Goal: Find specific page/section: Find specific page/section

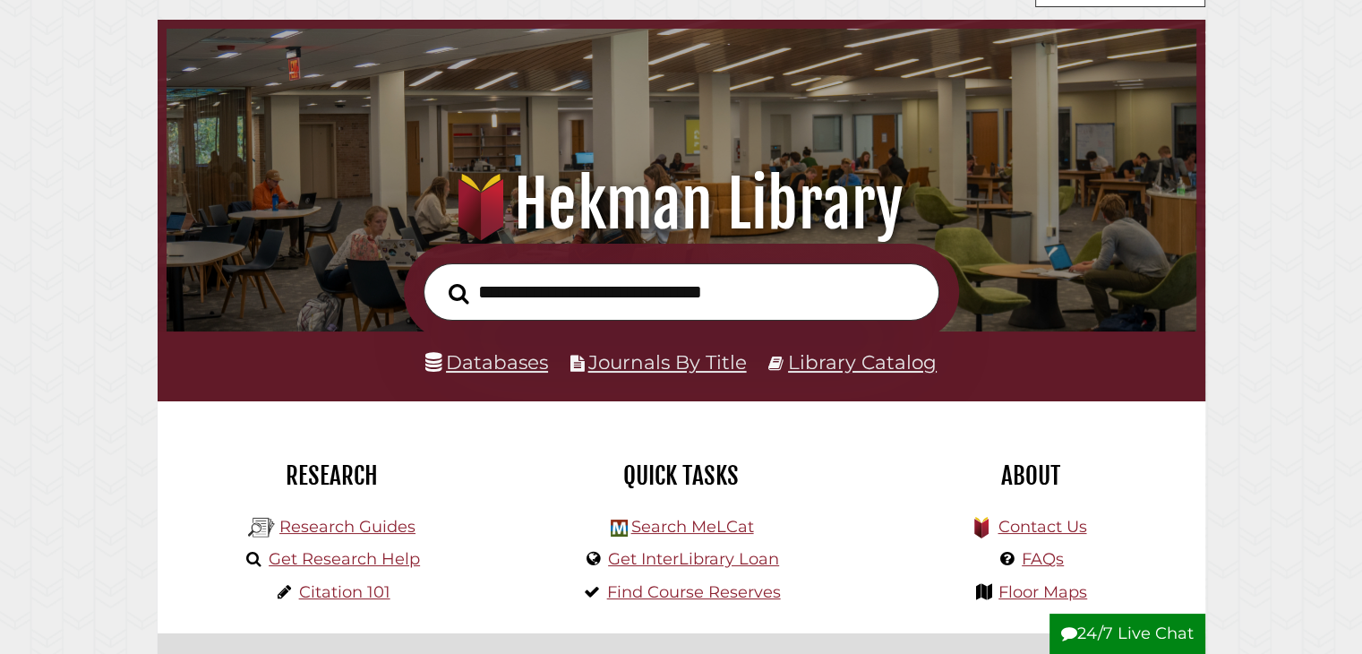
scroll to position [68, 0]
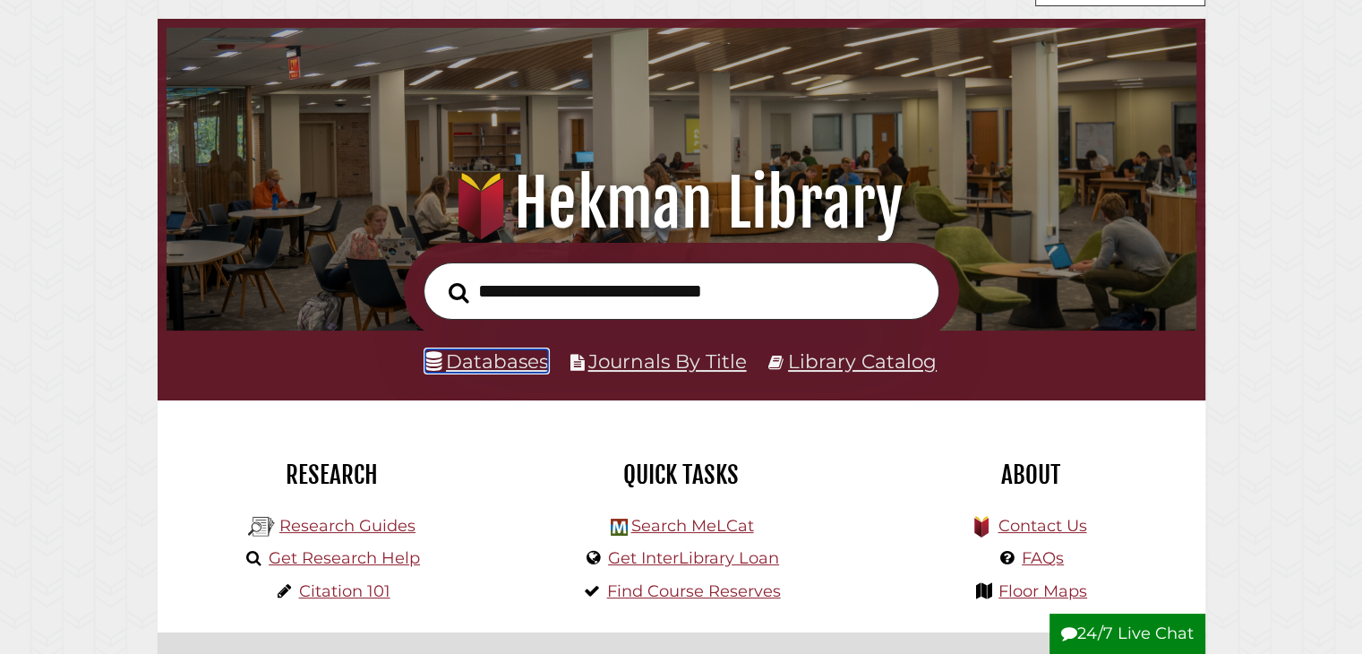
click at [527, 356] on link "Databases" at bounding box center [486, 360] width 123 height 23
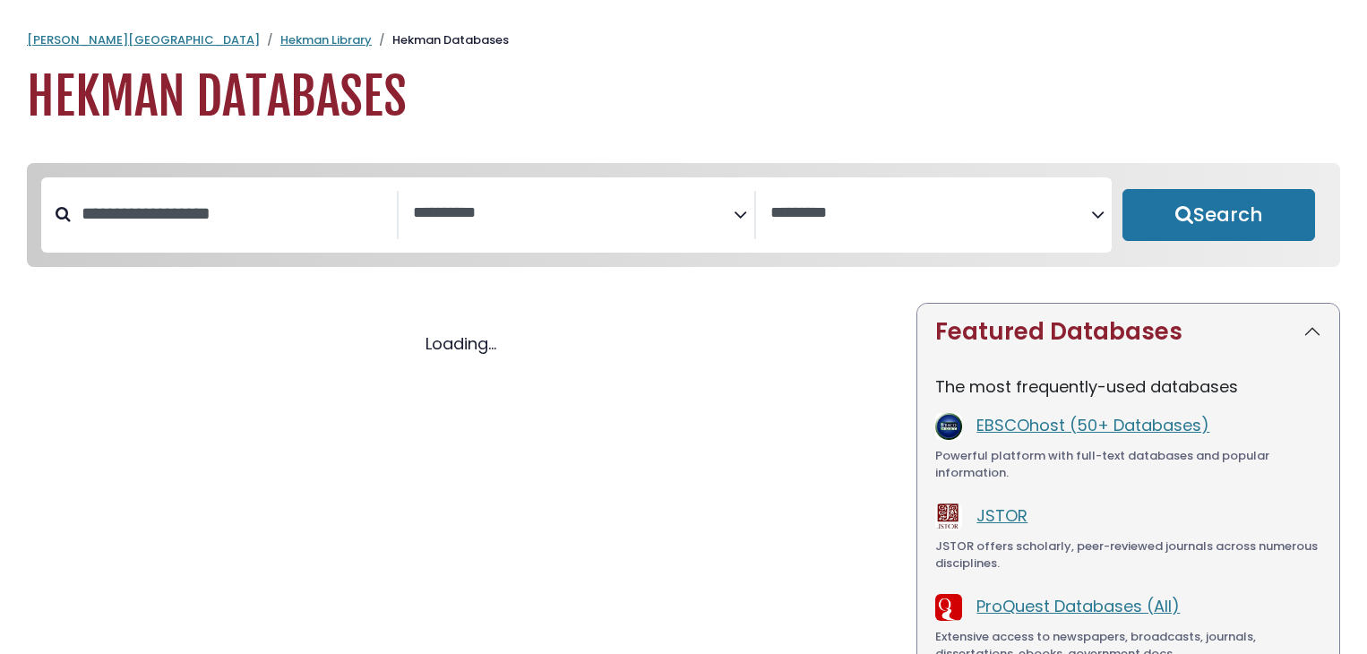
select select "Database Subject Filter"
select select "Database Vendors Filter"
select select "Database Subject Filter"
select select "Database Vendors Filter"
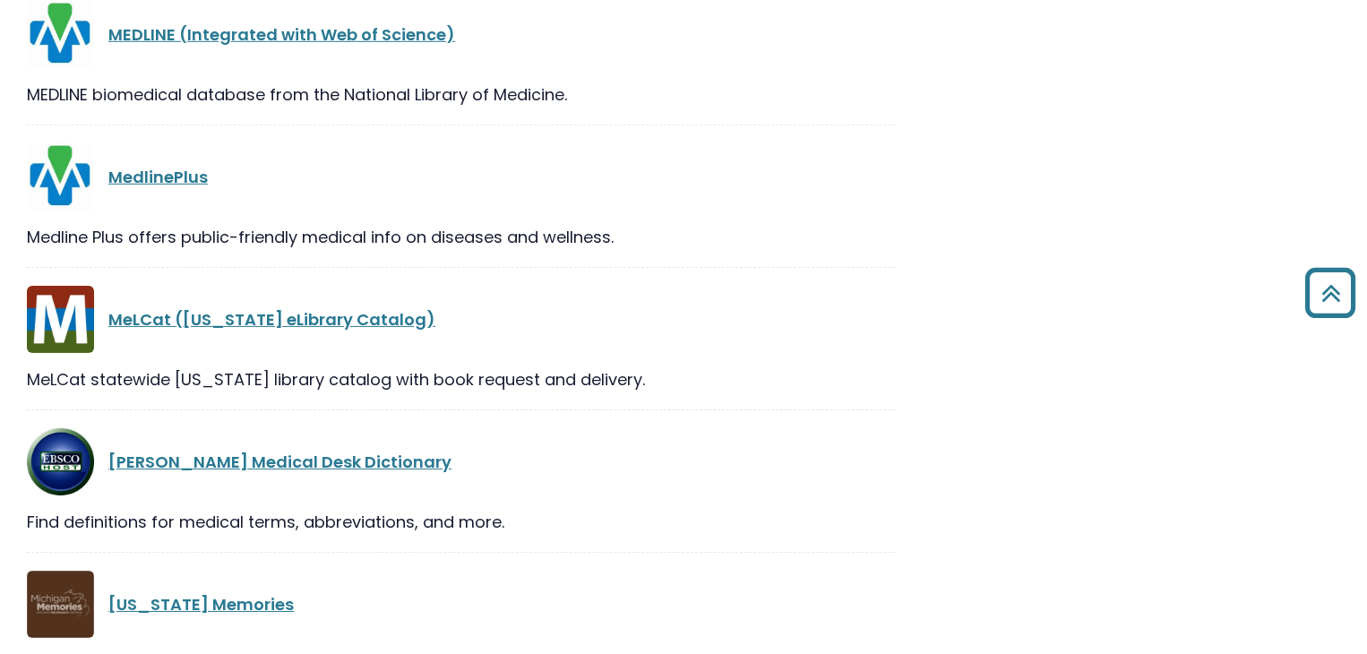
scroll to position [23225, 0]
